Goal: Task Accomplishment & Management: Manage account settings

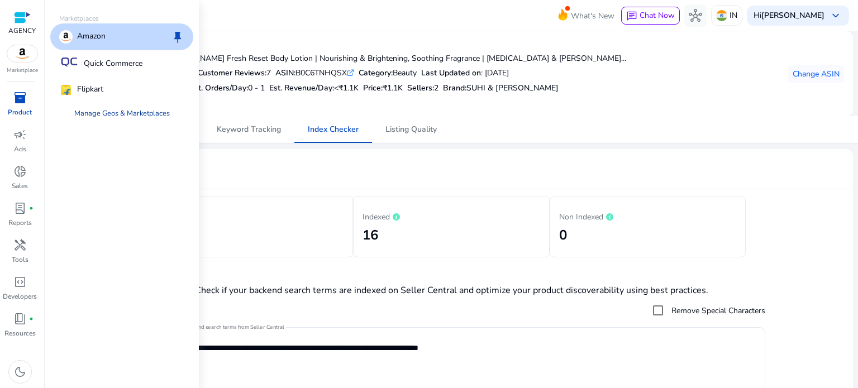
click at [119, 111] on link "Manage Geos & Marketplaces" at bounding box center [121, 113] width 113 height 20
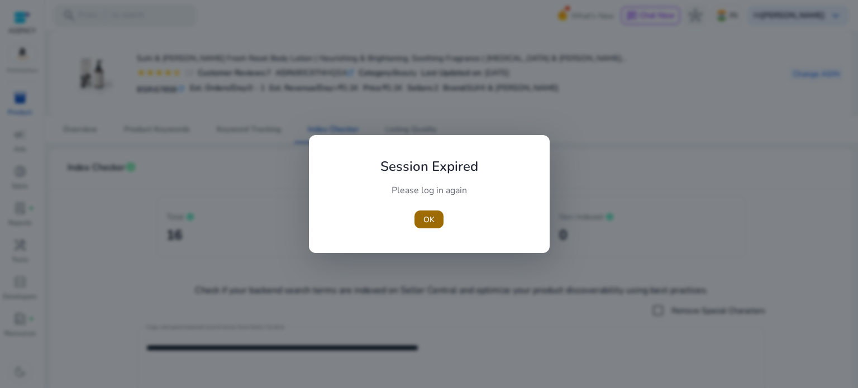
click at [424, 221] on span "OK" at bounding box center [428, 220] width 11 height 12
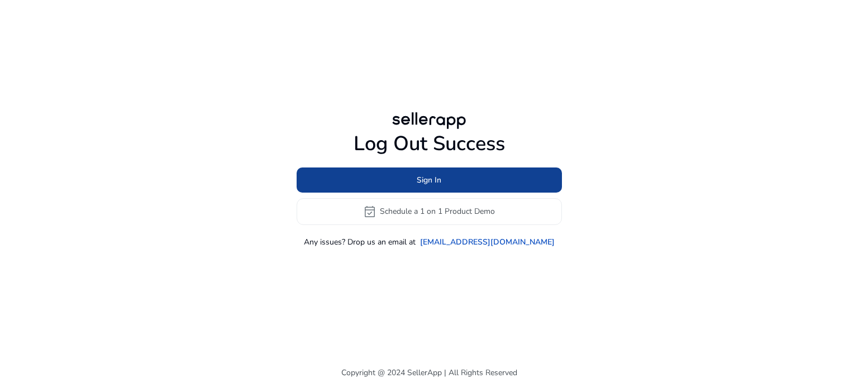
click at [446, 173] on span at bounding box center [429, 179] width 265 height 27
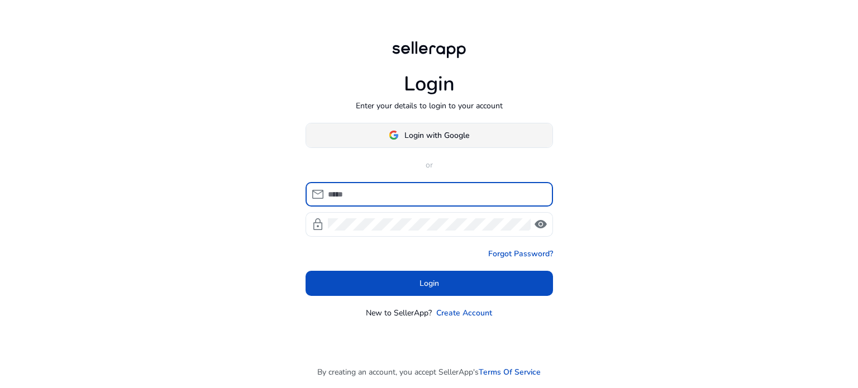
click at [413, 137] on span "Login with Google" at bounding box center [436, 136] width 65 height 12
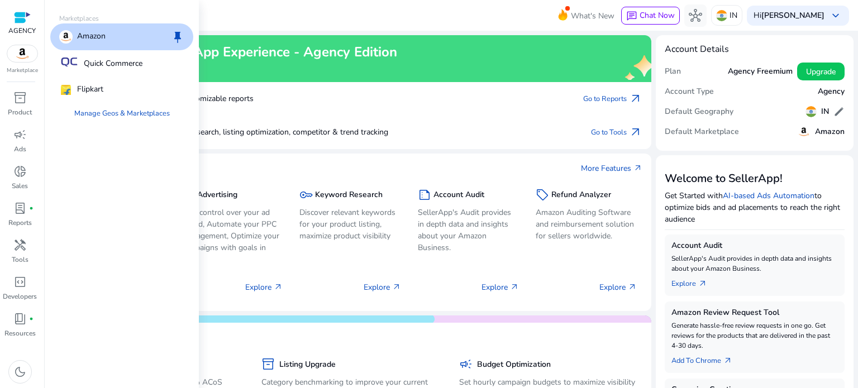
click at [21, 51] on img at bounding box center [22, 53] width 30 height 17
click at [120, 112] on link "Manage Geos & Marketplaces" at bounding box center [121, 113] width 113 height 20
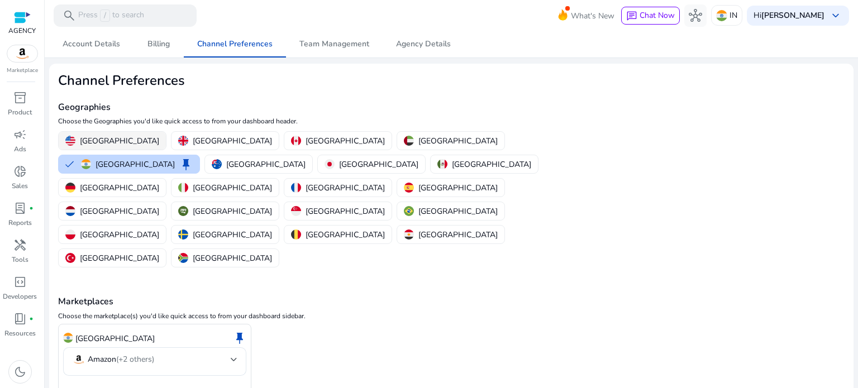
click at [109, 133] on button "[GEOGRAPHIC_DATA]" at bounding box center [112, 141] width 107 height 18
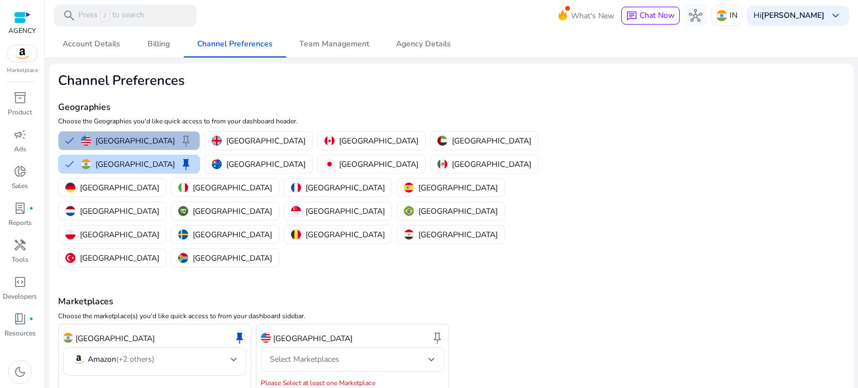
click at [322, 354] on span "Select Marketplaces" at bounding box center [304, 359] width 69 height 11
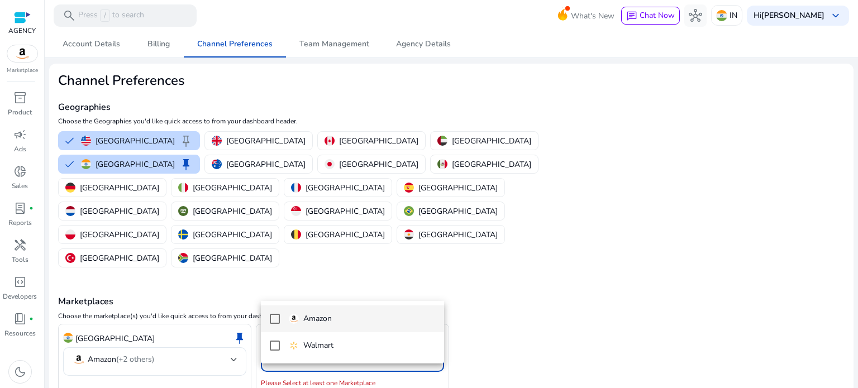
click at [320, 319] on p "Amazon" at bounding box center [317, 319] width 28 height 12
click at [122, 346] on div at bounding box center [429, 194] width 858 height 388
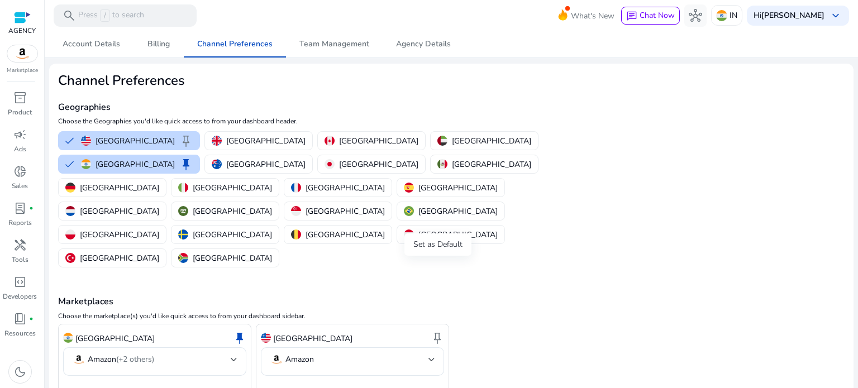
click at [440, 331] on span "keep" at bounding box center [437, 337] width 13 height 13
click at [244, 331] on span "keep" at bounding box center [239, 337] width 13 height 13
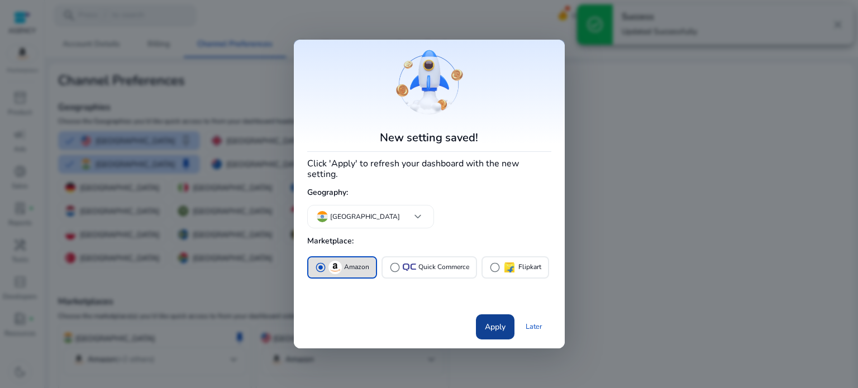
click at [492, 321] on span "Apply" at bounding box center [495, 327] width 21 height 12
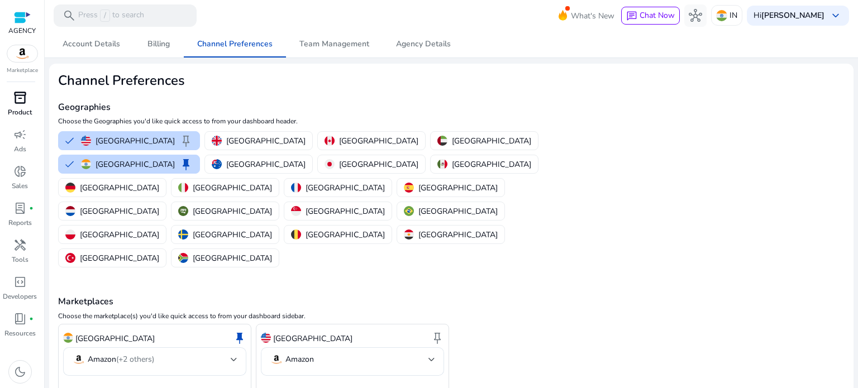
click at [32, 113] on link "inventory_2 Product" at bounding box center [20, 107] width 40 height 37
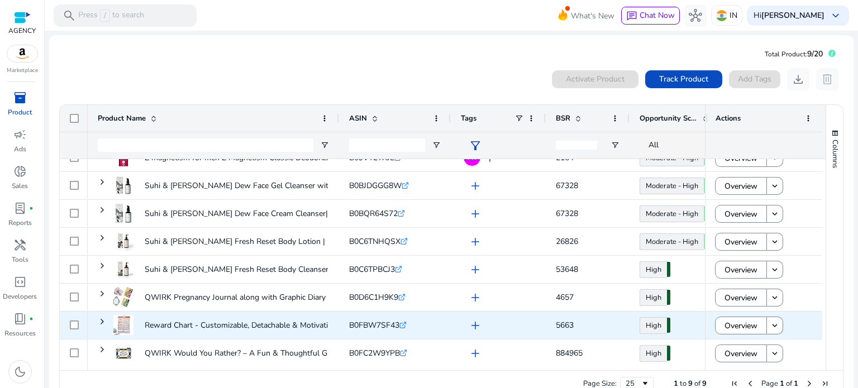
scroll to position [24, 0]
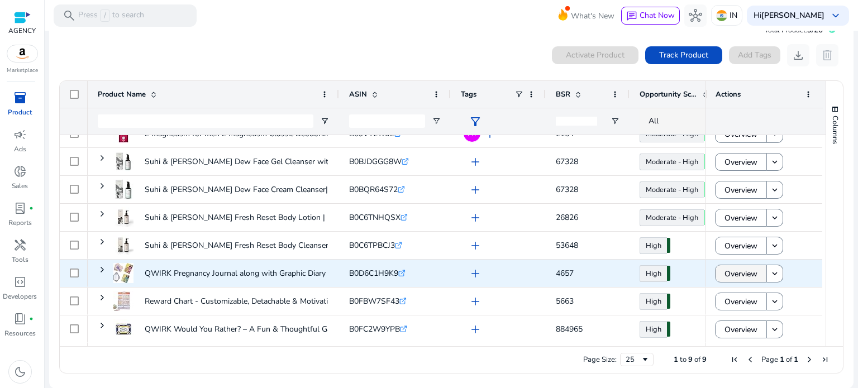
click at [748, 271] on span "Overview" at bounding box center [740, 274] width 33 height 23
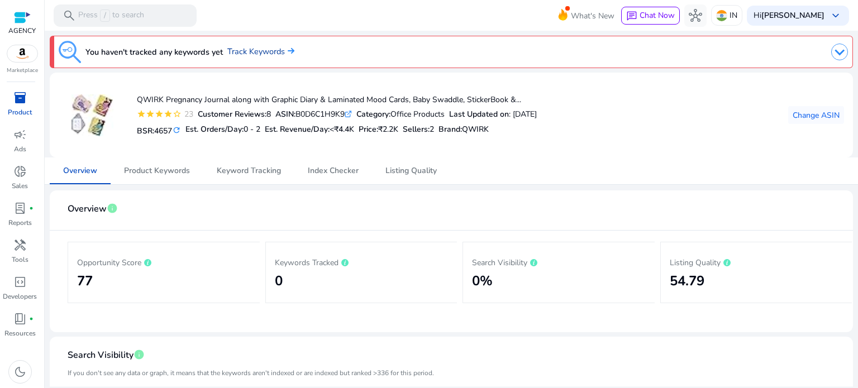
click at [241, 51] on link "Track Keywords" at bounding box center [260, 52] width 67 height 12
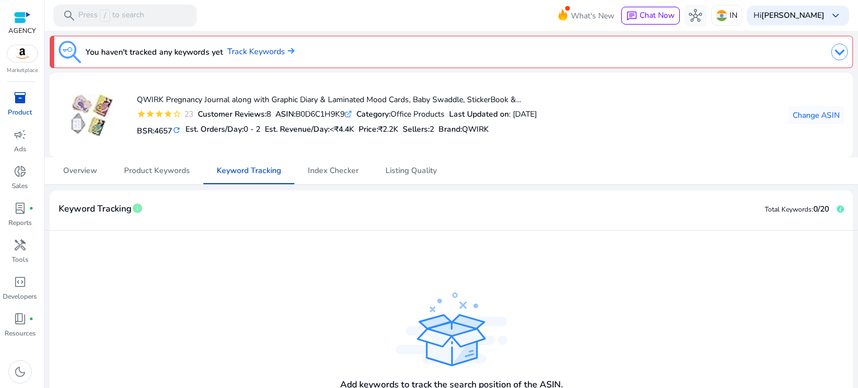
scroll to position [68, 0]
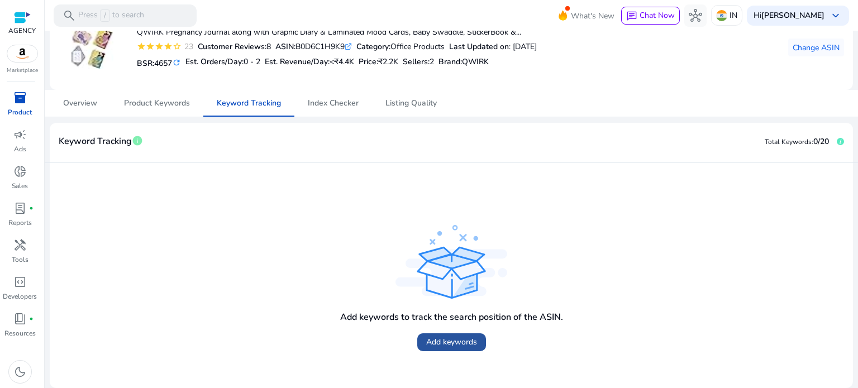
click at [445, 337] on span "Add keywords" at bounding box center [451, 342] width 51 height 12
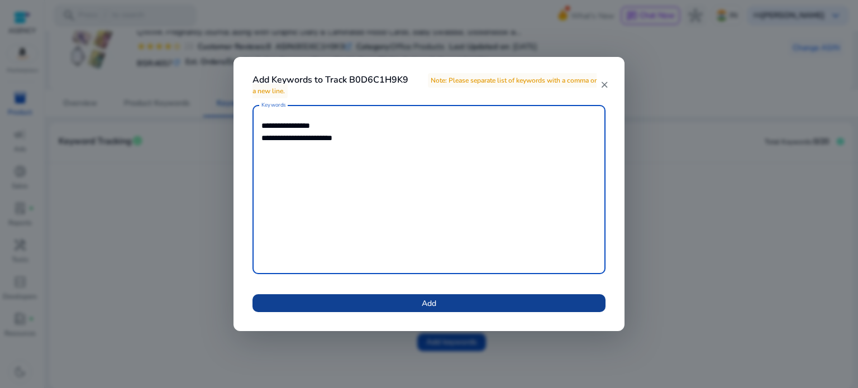
type textarea "**********"
click at [451, 306] on span at bounding box center [428, 303] width 353 height 27
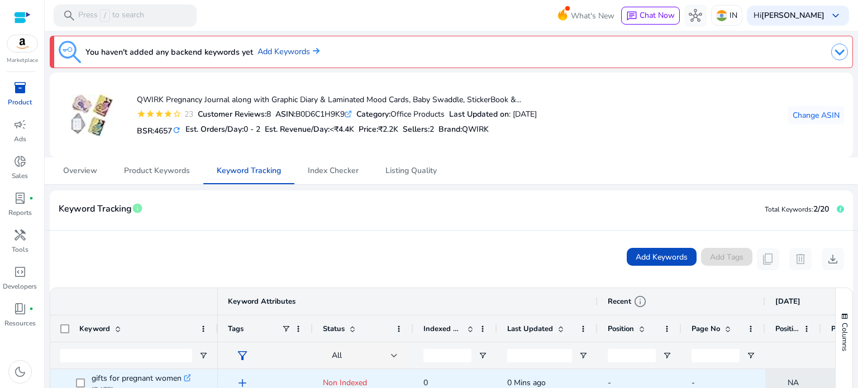
scroll to position [112, 0]
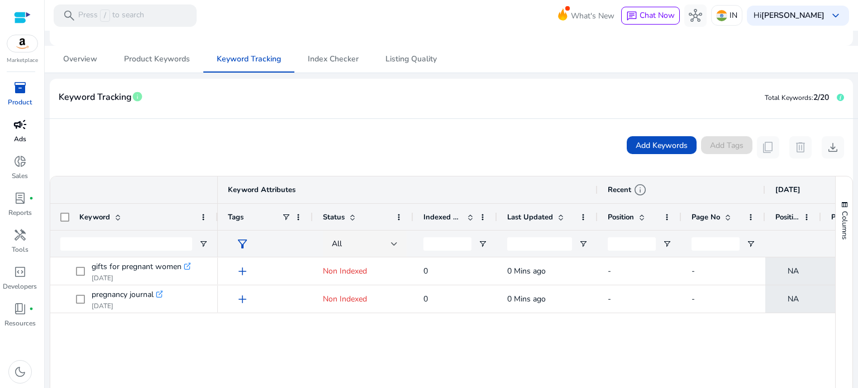
click at [16, 131] on span "campaign" at bounding box center [19, 124] width 13 height 13
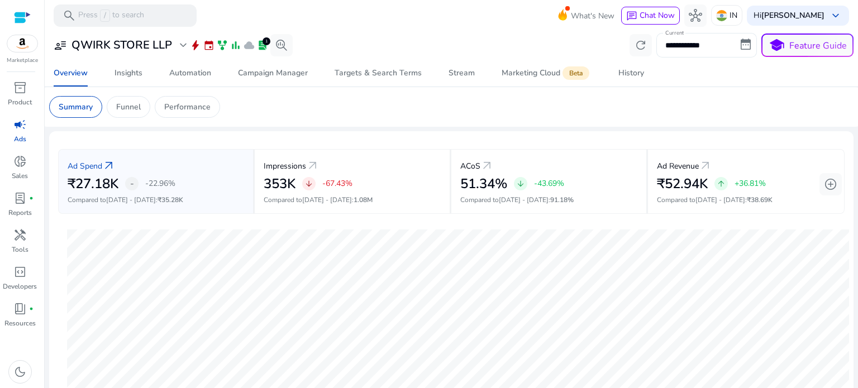
click at [675, 47] on input "**********" at bounding box center [706, 45] width 101 height 25
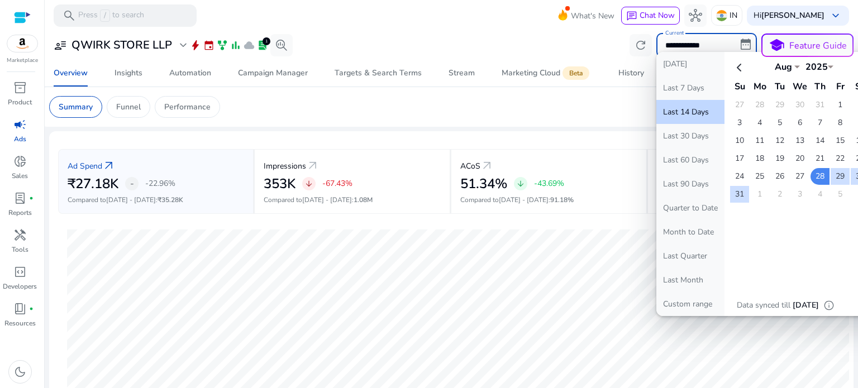
select select "*"
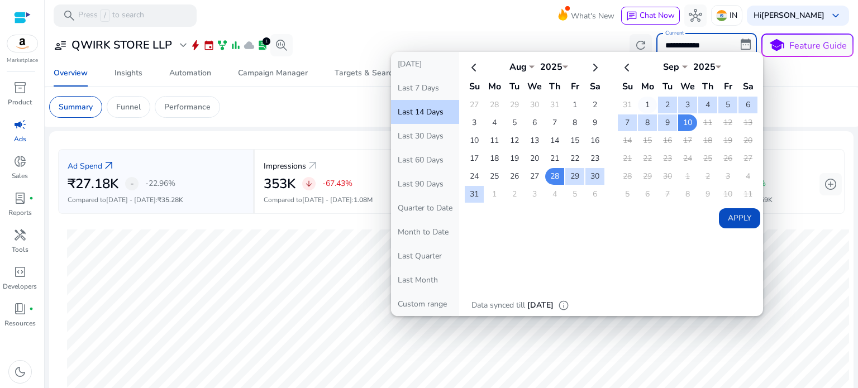
click at [638, 107] on td "1" at bounding box center [647, 105] width 19 height 17
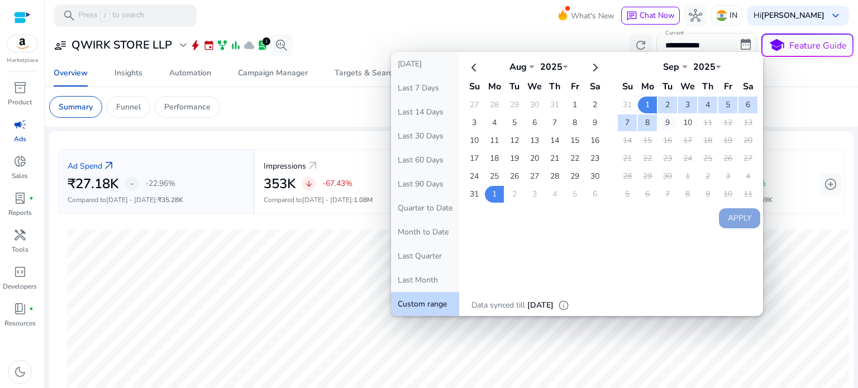
click at [659, 121] on td "9" at bounding box center [667, 123] width 19 height 17
click at [638, 98] on td "1" at bounding box center [647, 105] width 19 height 17
click at [678, 120] on td "10" at bounding box center [687, 123] width 19 height 17
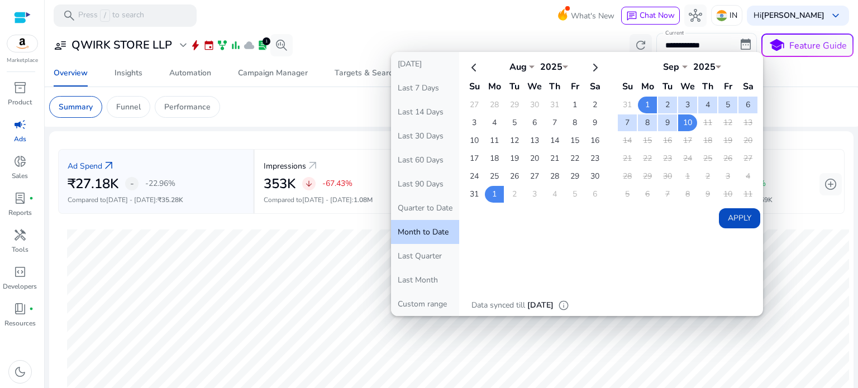
click at [728, 210] on button "Apply" at bounding box center [739, 218] width 41 height 20
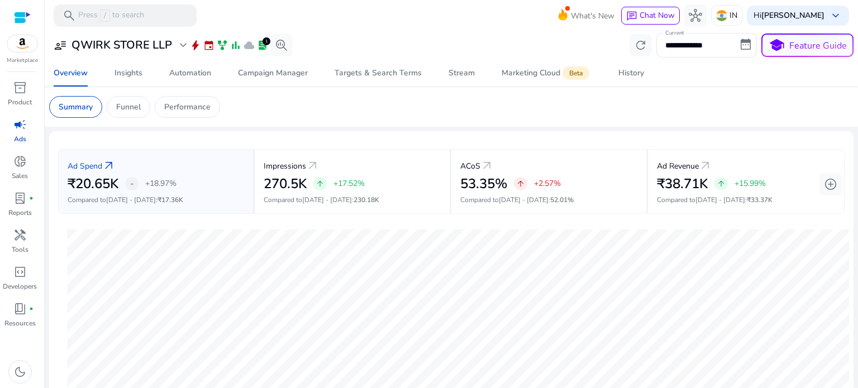
scroll to position [112, 0]
